Goal: Download file/media

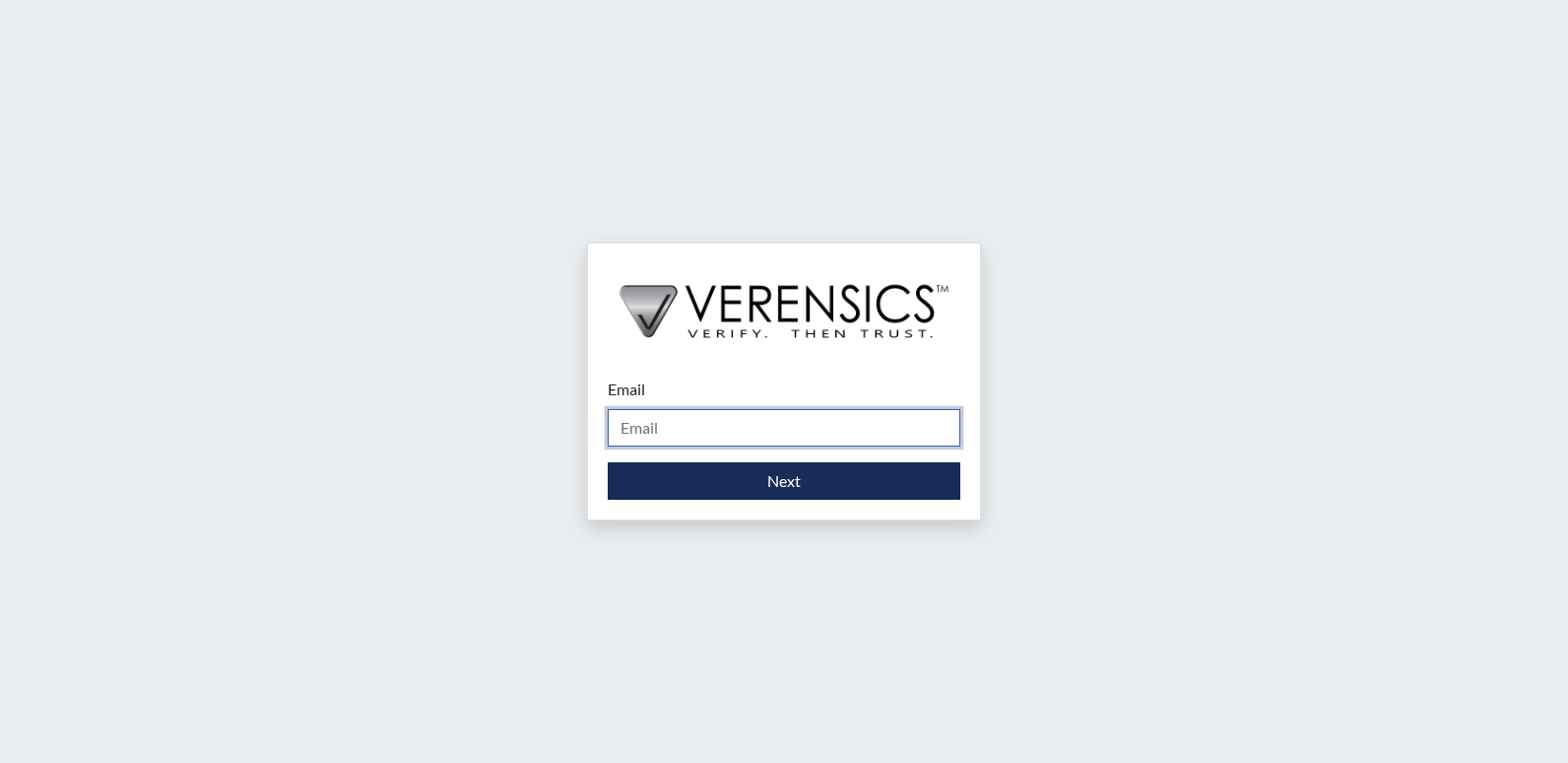
click at [638, 428] on input "Email" at bounding box center [784, 428] width 353 height 38
type input "[PERSON_NAME][EMAIL_ADDRESS][PERSON_NAME][DOMAIN_NAME]"
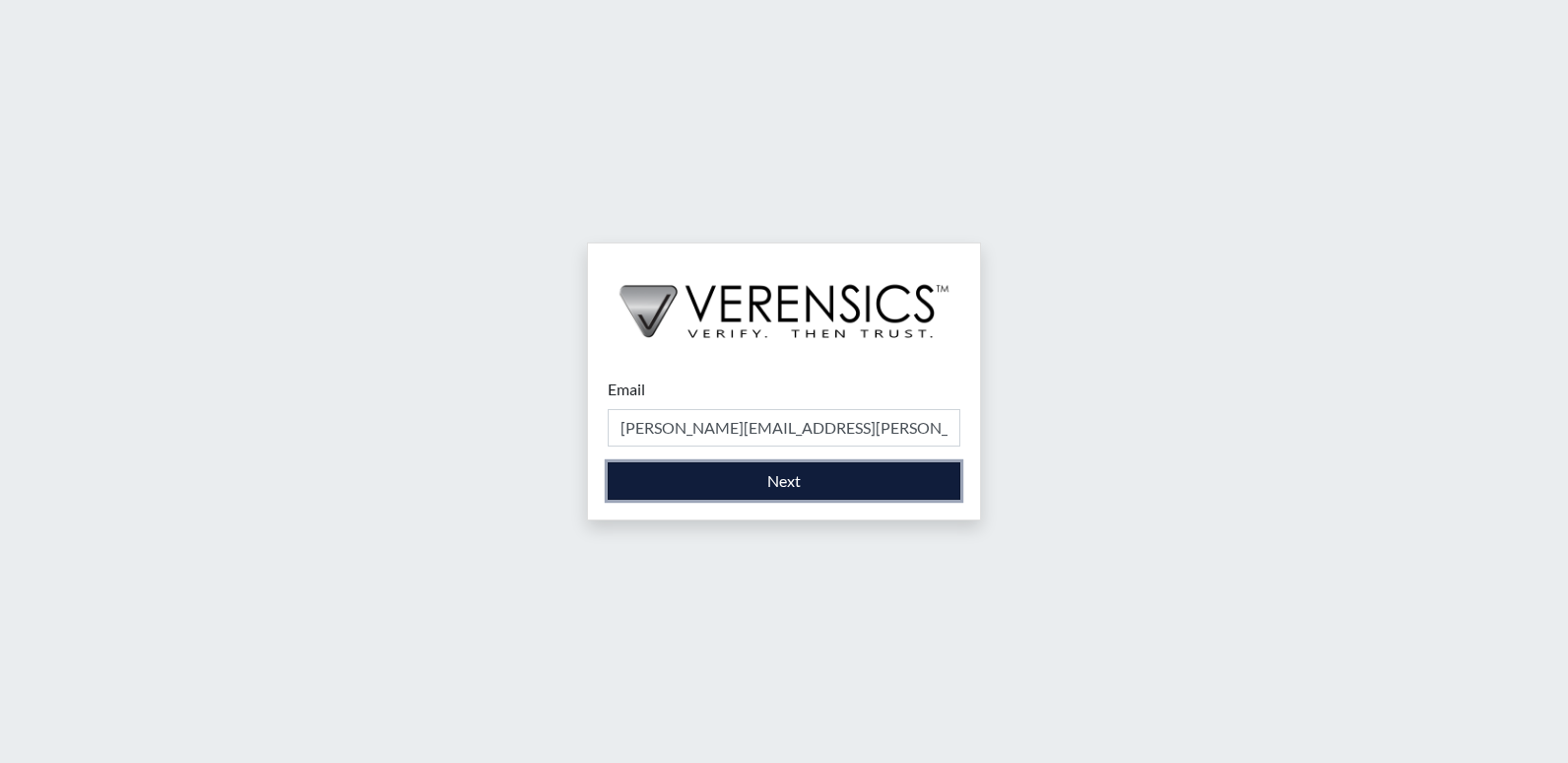
click at [718, 479] on button "Next" at bounding box center [784, 481] width 353 height 38
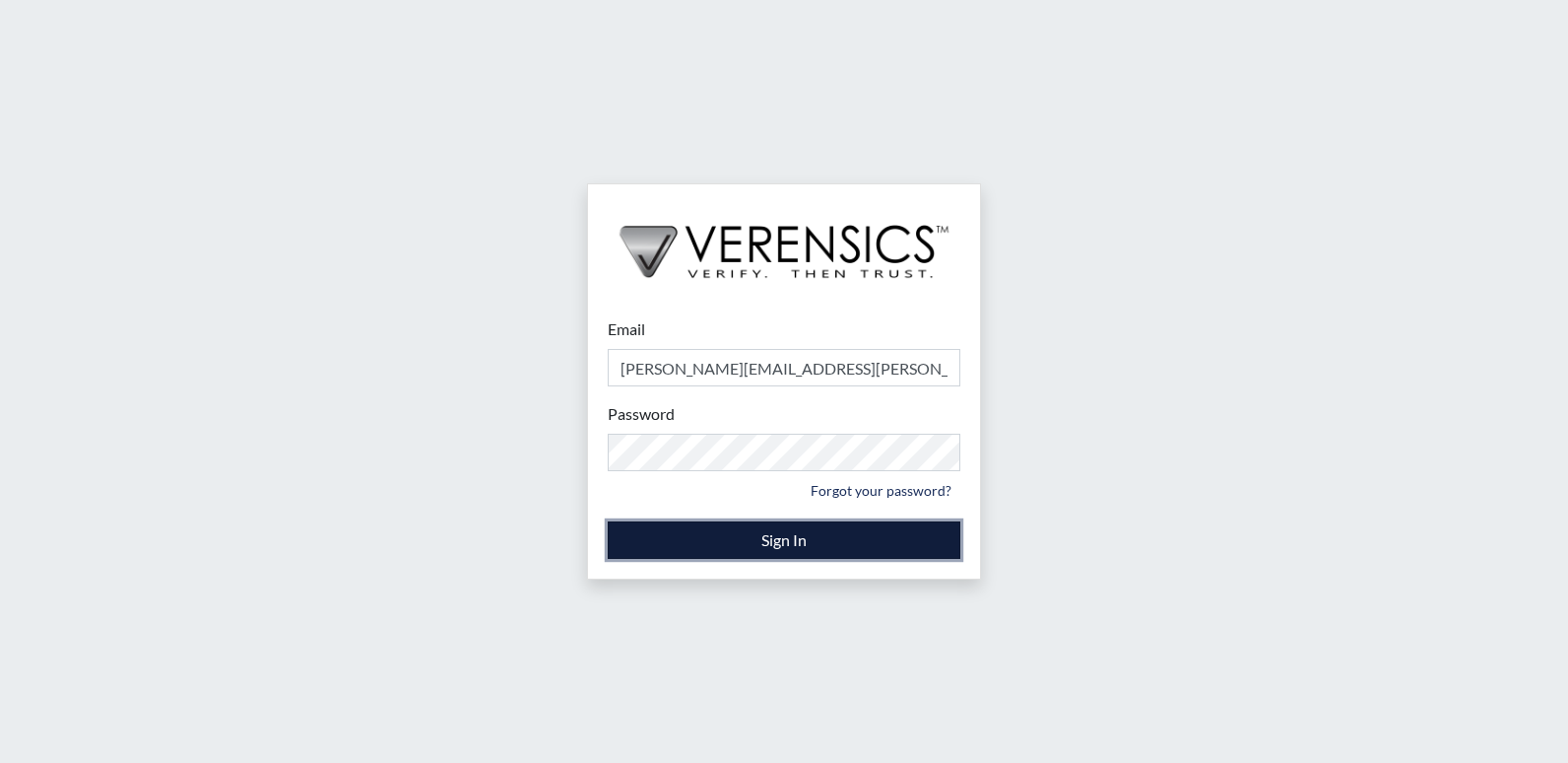
click at [742, 533] on button "Sign In" at bounding box center [784, 540] width 353 height 38
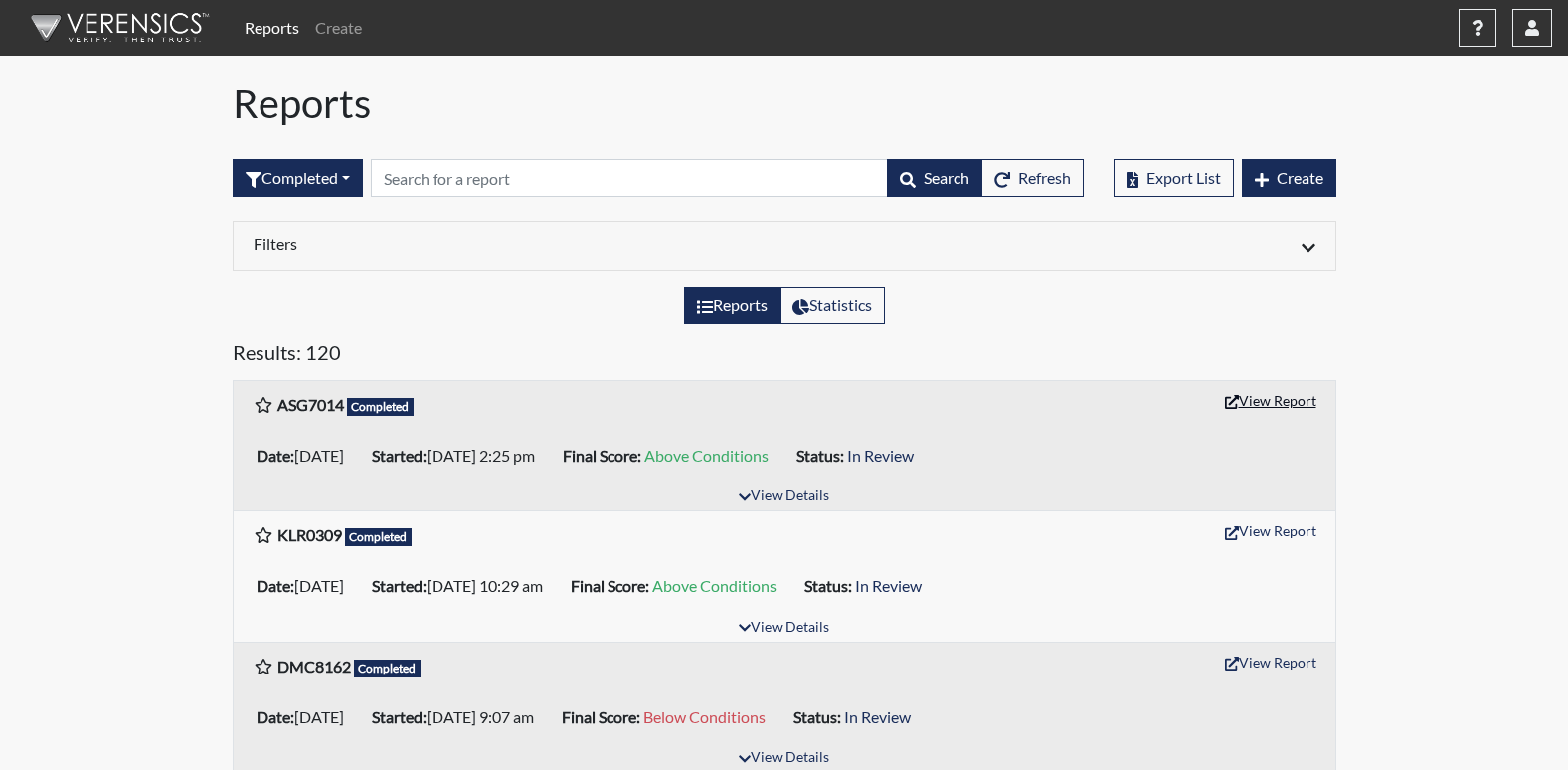
click at [1288, 401] on button "View Report" at bounding box center [1271, 400] width 110 height 31
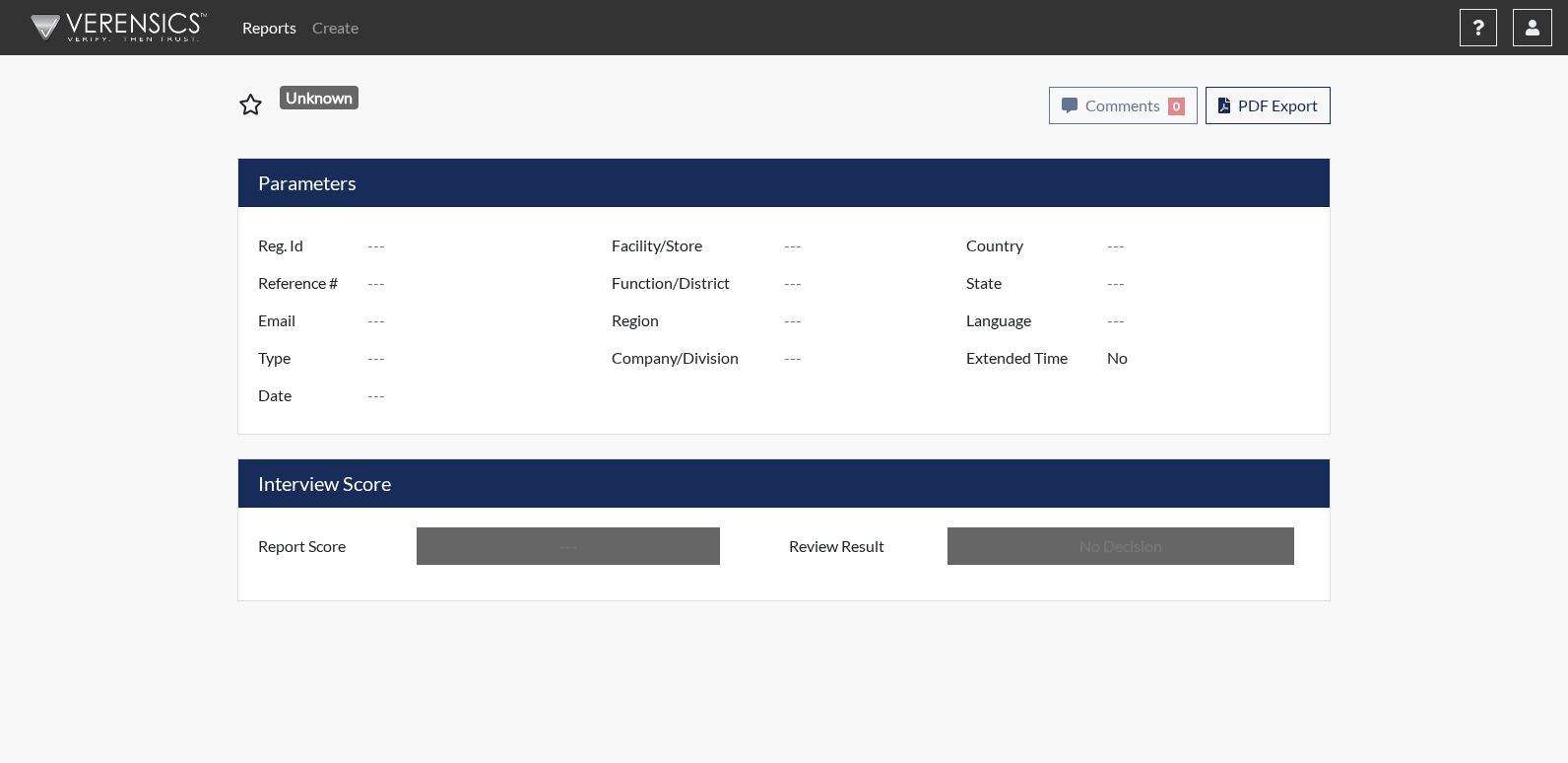
type input "ASG7014"
type input "48970"
type input "---"
type input "Corrections Pre-Employment"
type input "Aug 11, 2025"
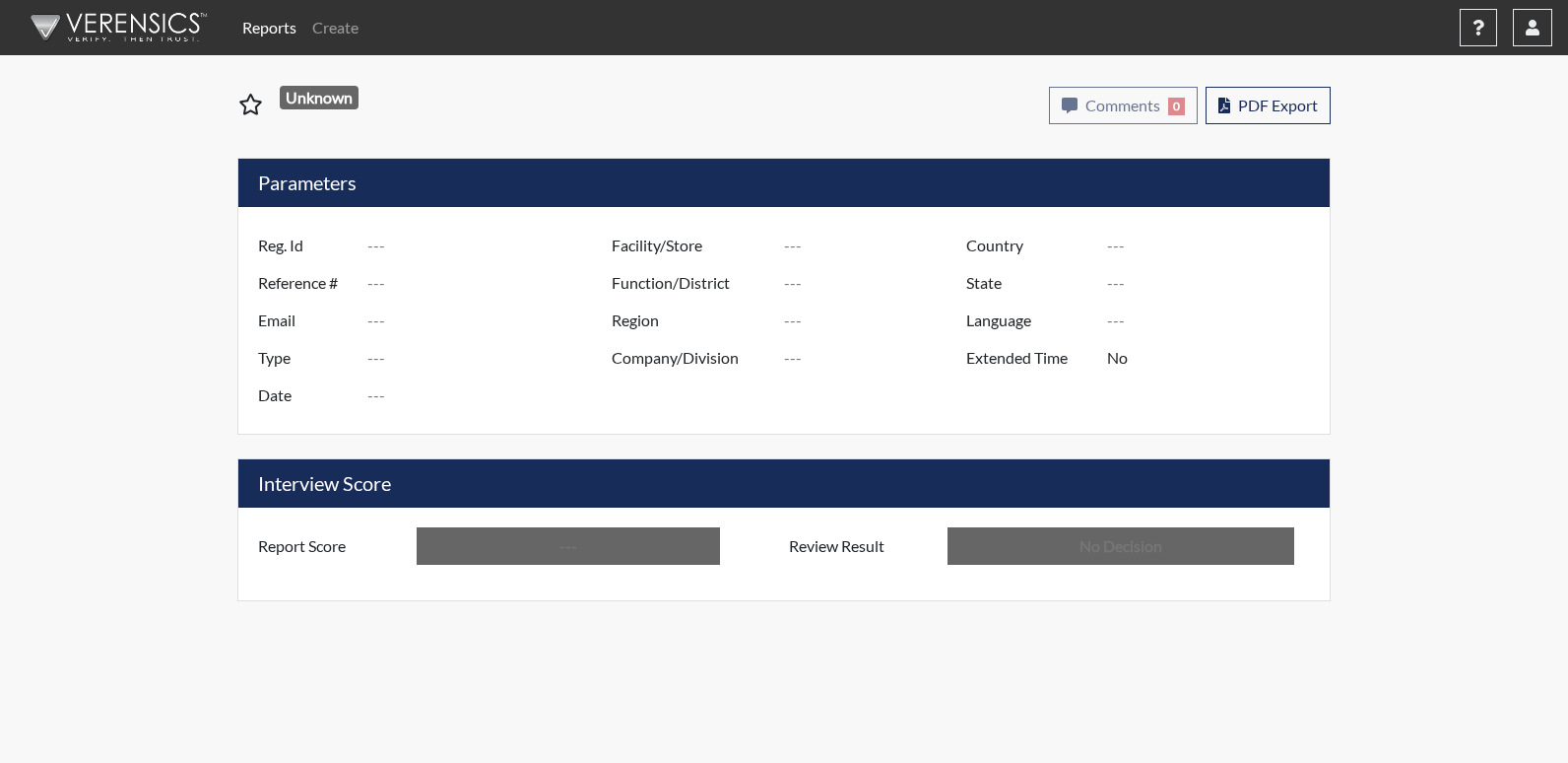
type input "[US_STATE] SP"
type input "[GEOGRAPHIC_DATA]"
type input "[US_STATE]"
type input "English"
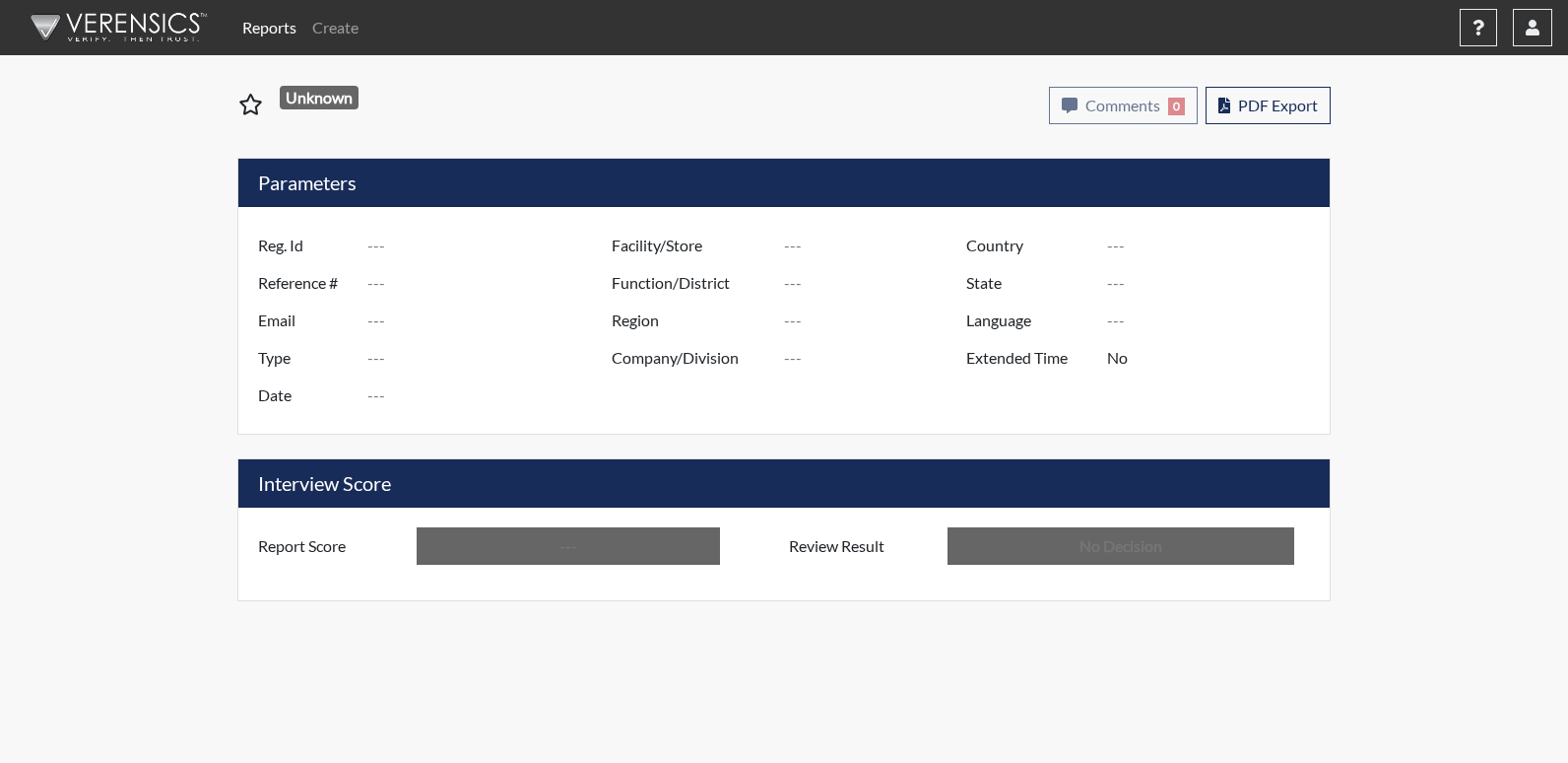
type input "Above Conditions"
type input "In Review"
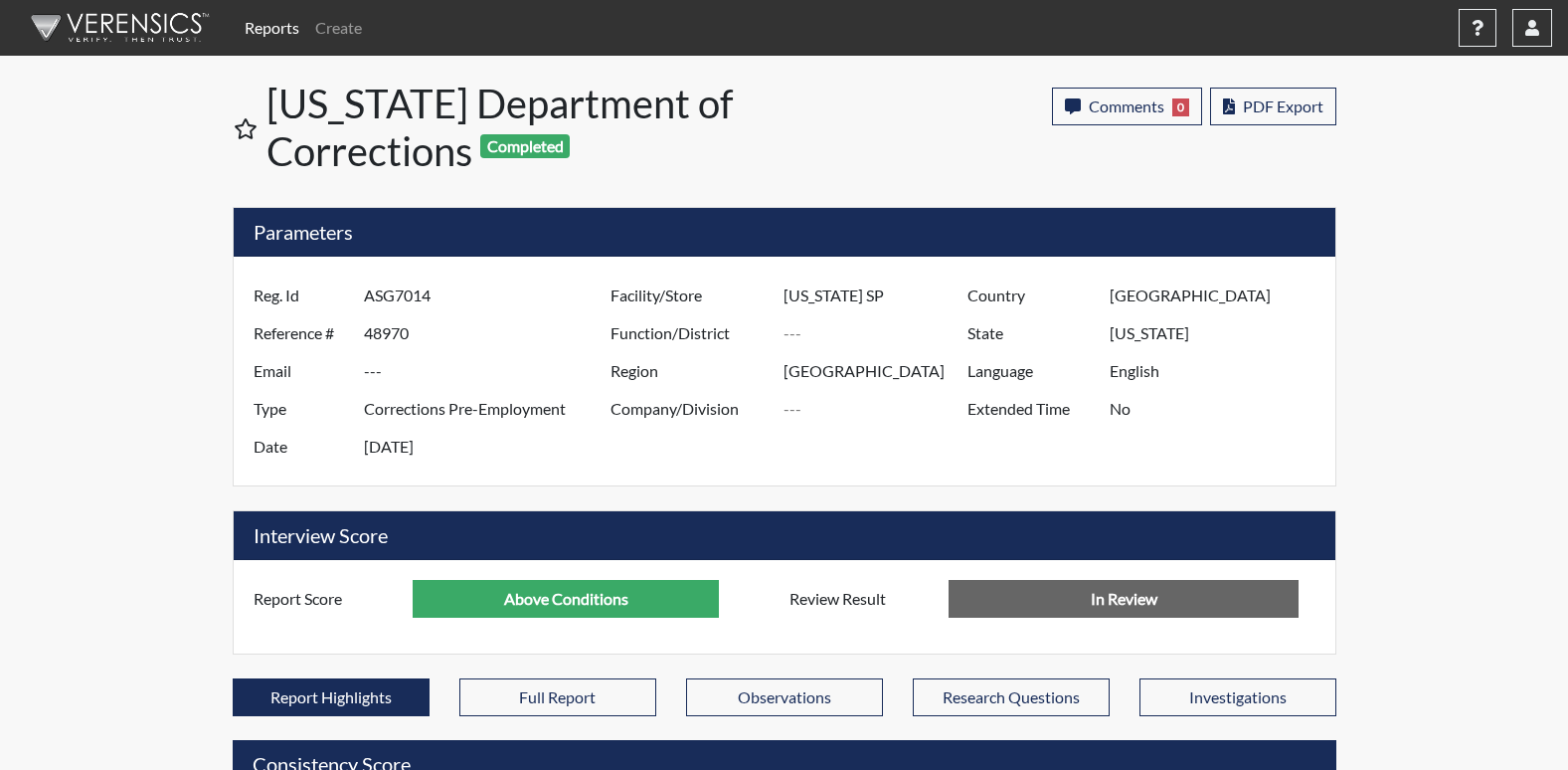
scroll to position [330, 826]
click at [1243, 101] on span "PDF Export" at bounding box center [1283, 106] width 81 height 19
